Goal: Find specific page/section

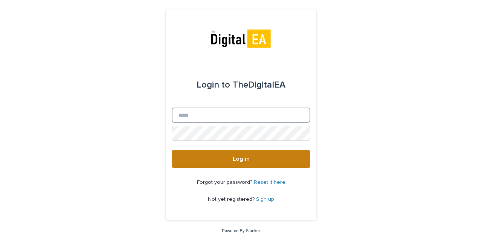
type input "**********"
click at [254, 159] on button "Log in" at bounding box center [241, 159] width 139 height 18
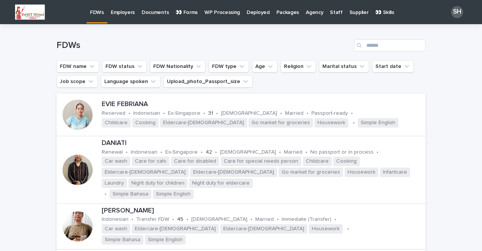
click at [193, 14] on p "👀 Forms" at bounding box center [187, 8] width 22 height 16
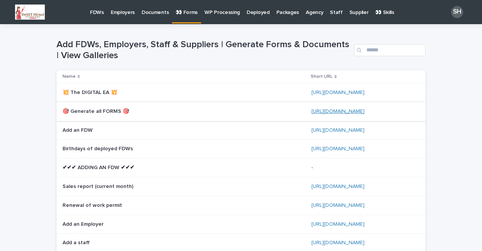
click at [331, 110] on link "[URL][DOMAIN_NAME]" at bounding box center [338, 110] width 53 height 5
